Goal: Navigation & Orientation: Find specific page/section

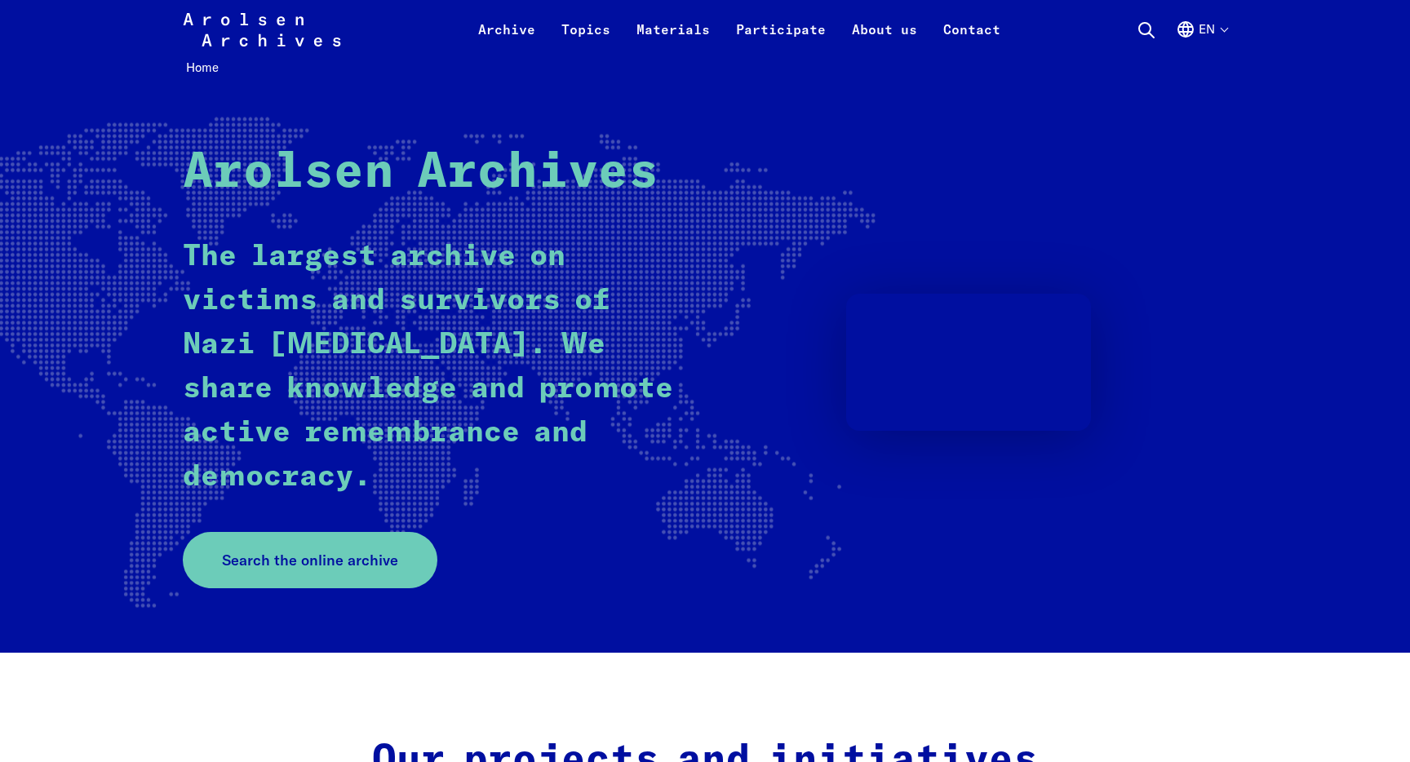
scroll to position [82, 0]
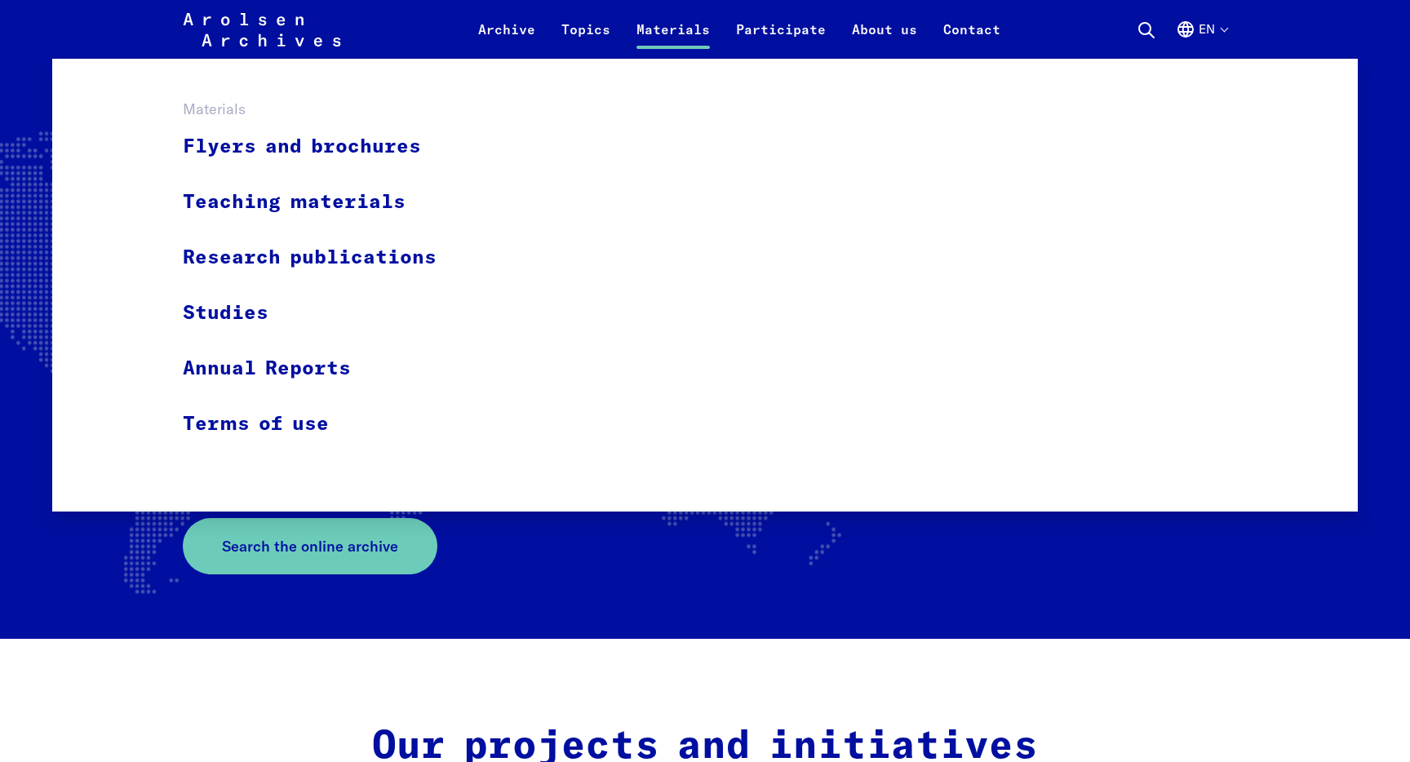
click at [668, 28] on link "Materials" at bounding box center [673, 39] width 100 height 39
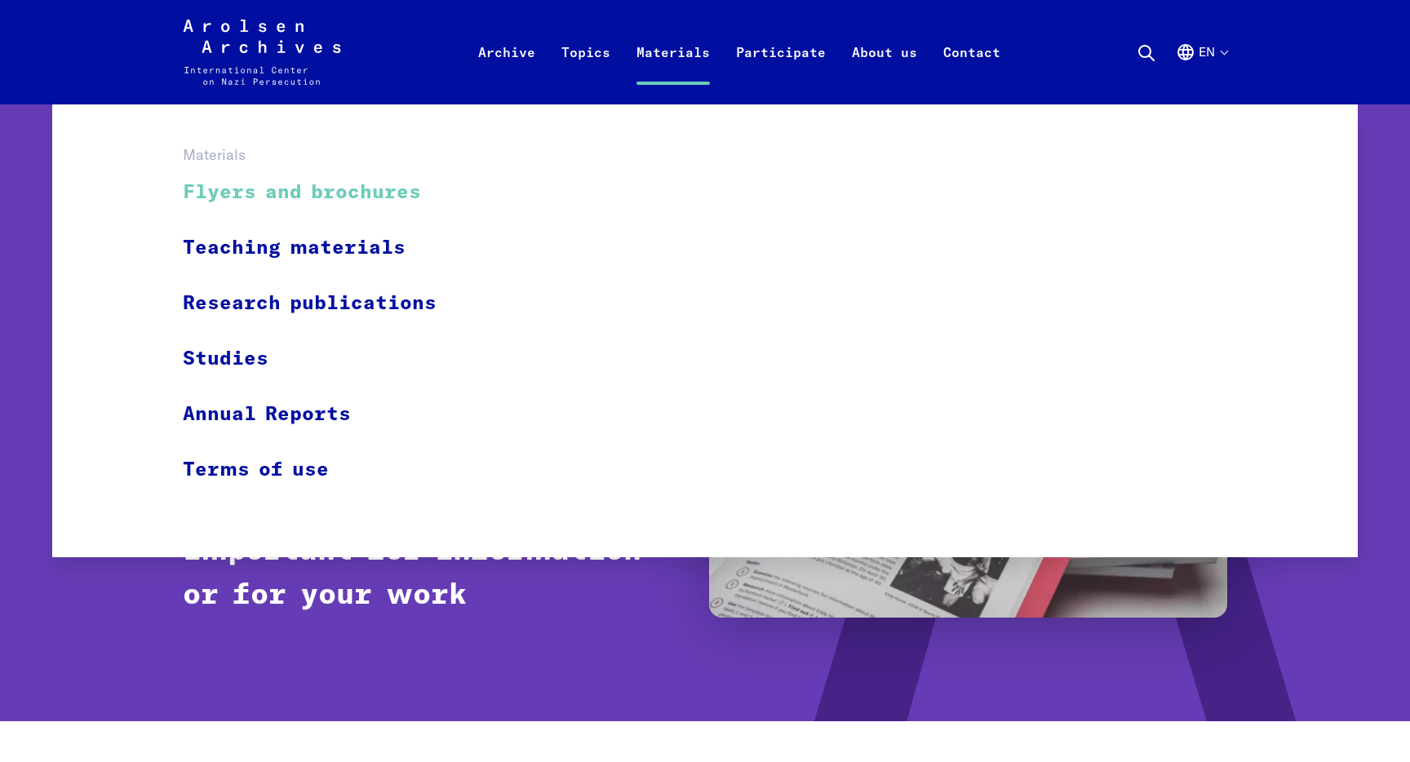
click at [357, 193] on link "Flyers and brochures" at bounding box center [320, 193] width 275 height 55
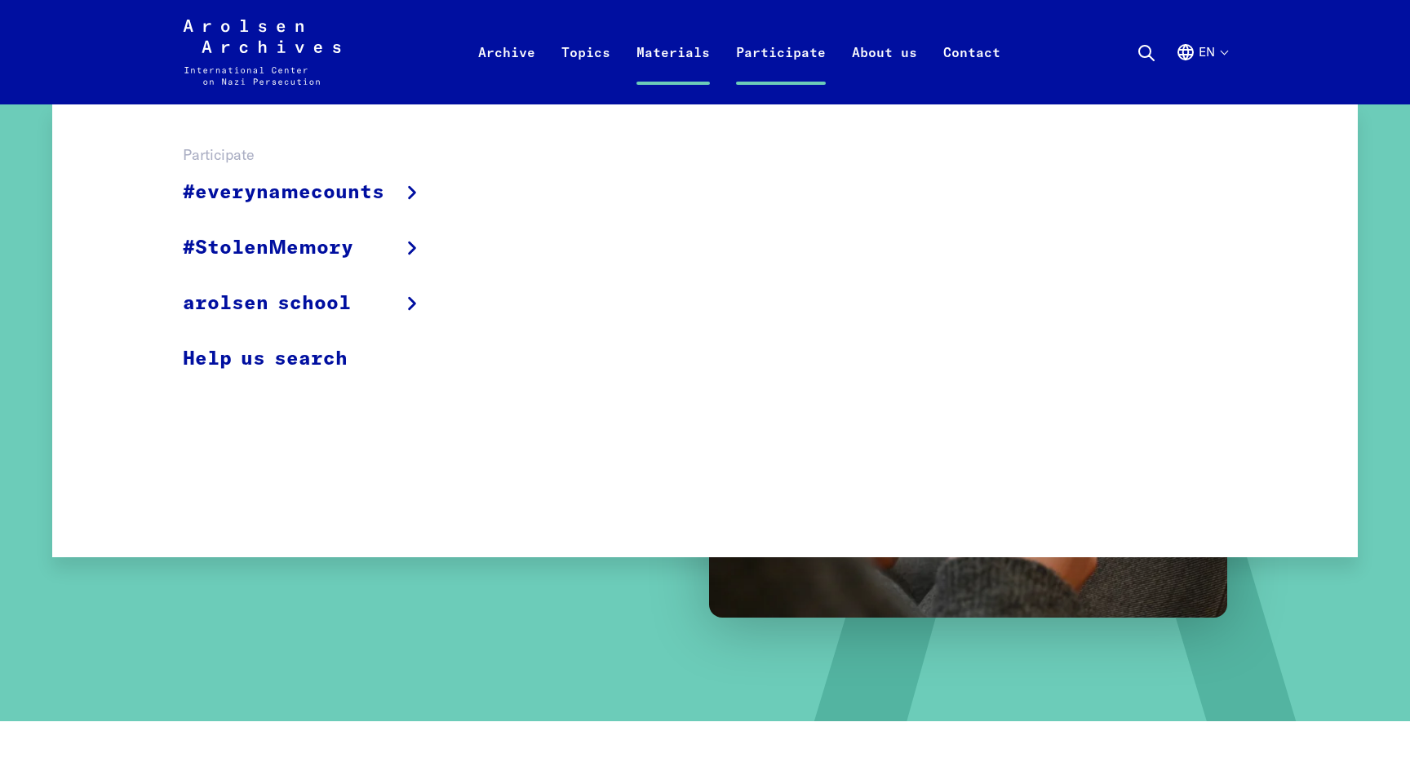
click at [786, 55] on link "Participate" at bounding box center [781, 71] width 116 height 65
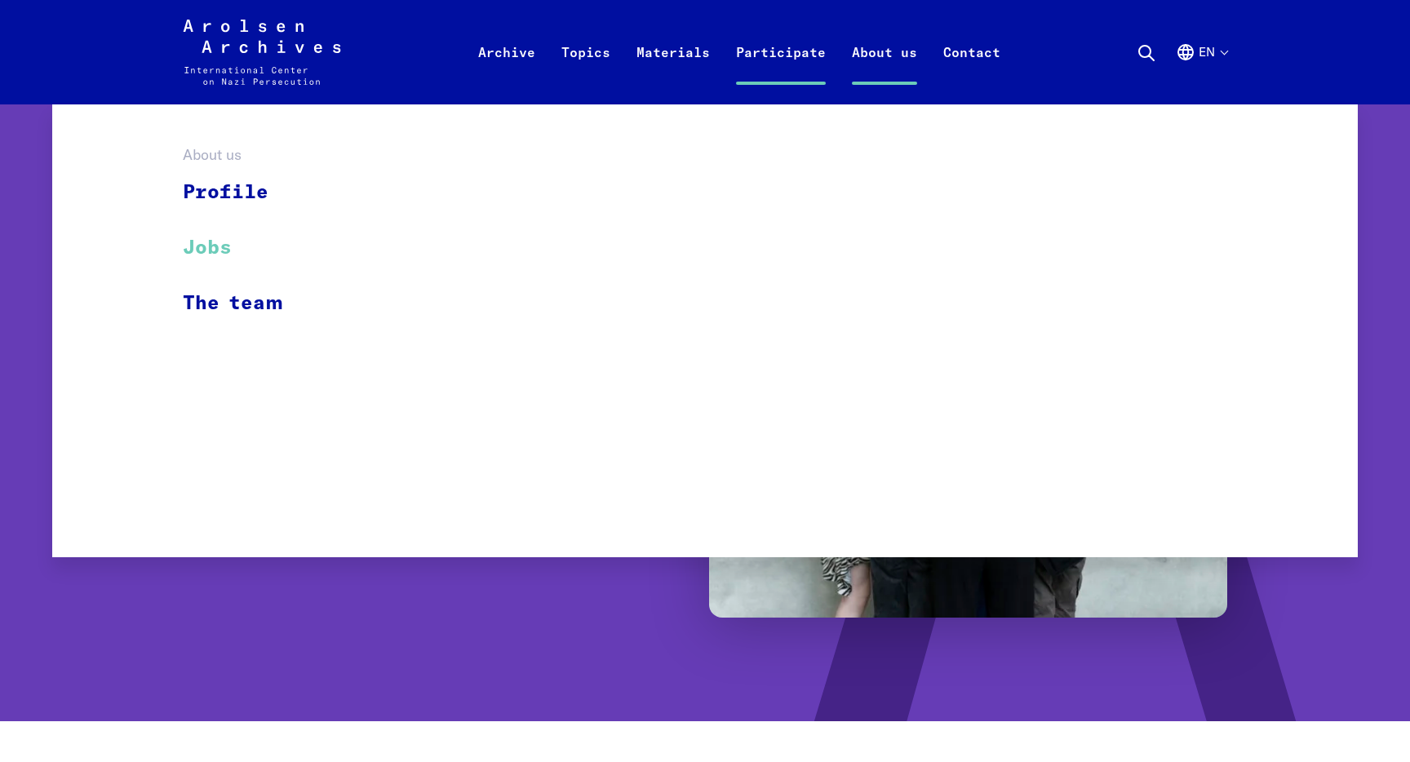
click at [224, 250] on link "Jobs" at bounding box center [244, 247] width 122 height 55
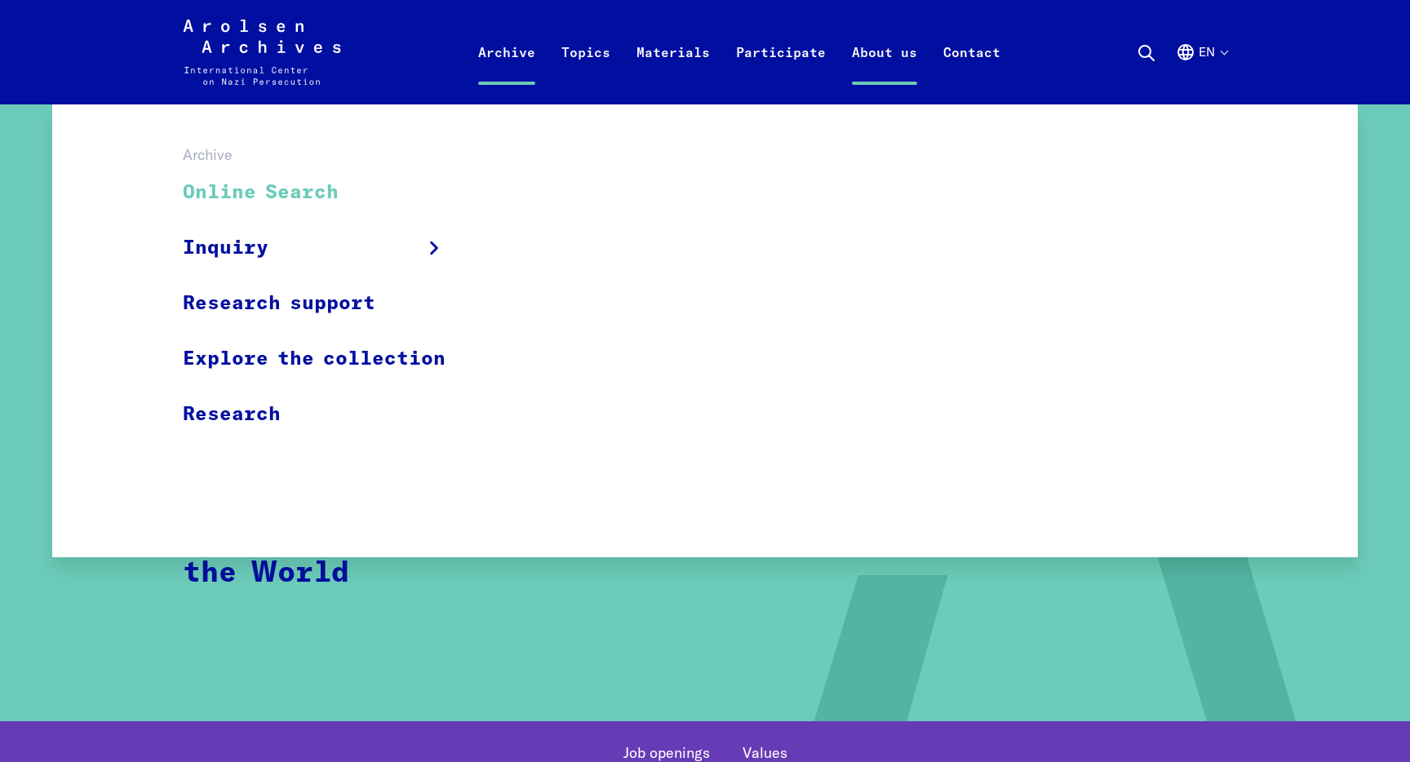
click at [294, 193] on link "Online Search" at bounding box center [325, 193] width 284 height 55
